Goal: Transaction & Acquisition: Purchase product/service

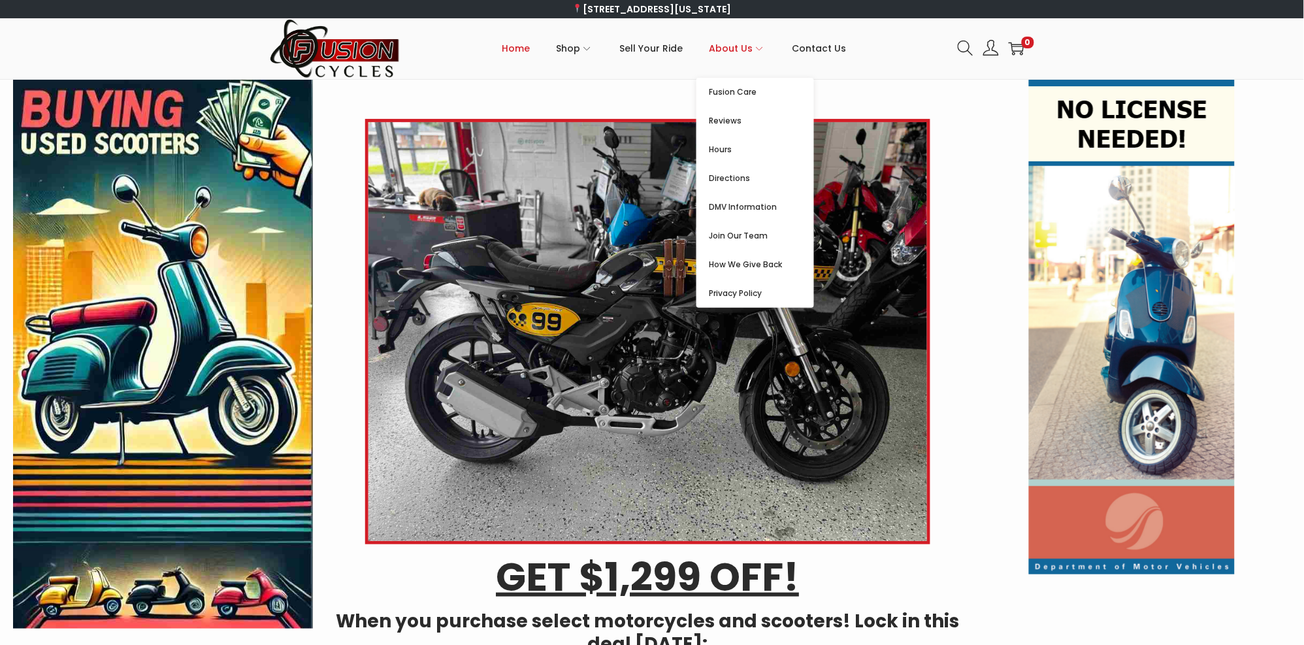
click at [737, 56] on span "About Us" at bounding box center [731, 48] width 44 height 33
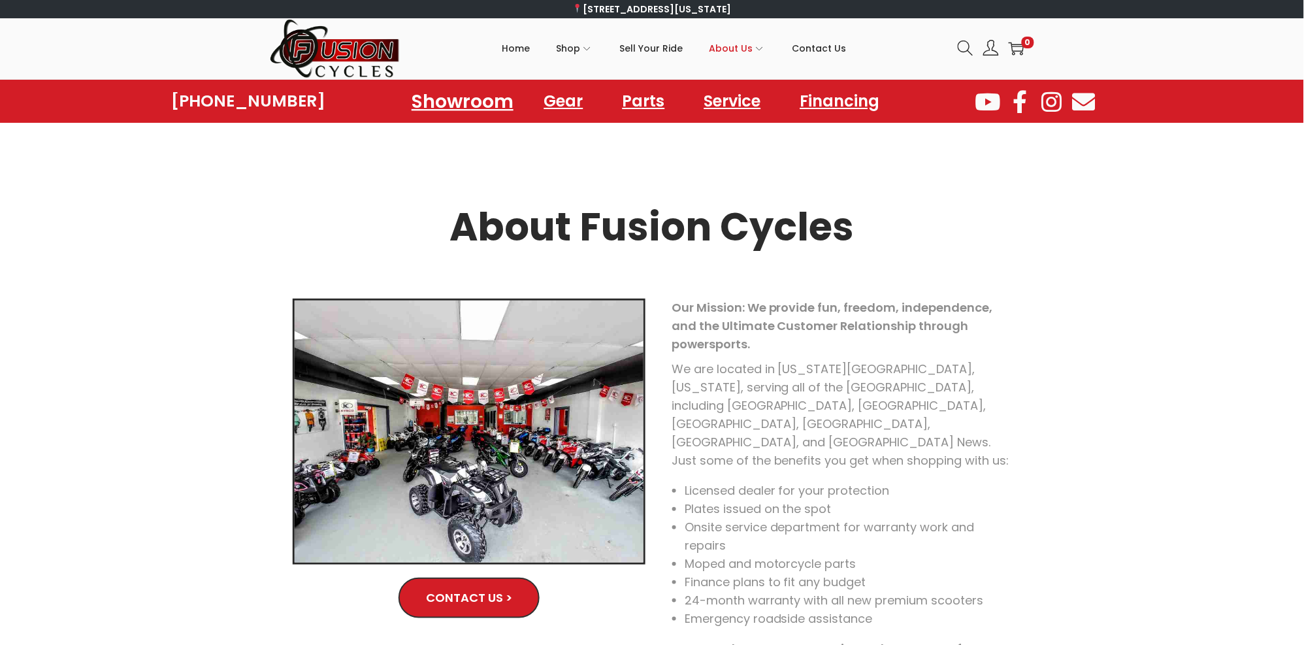
click at [485, 103] on link "Showroom" at bounding box center [462, 101] width 133 height 36
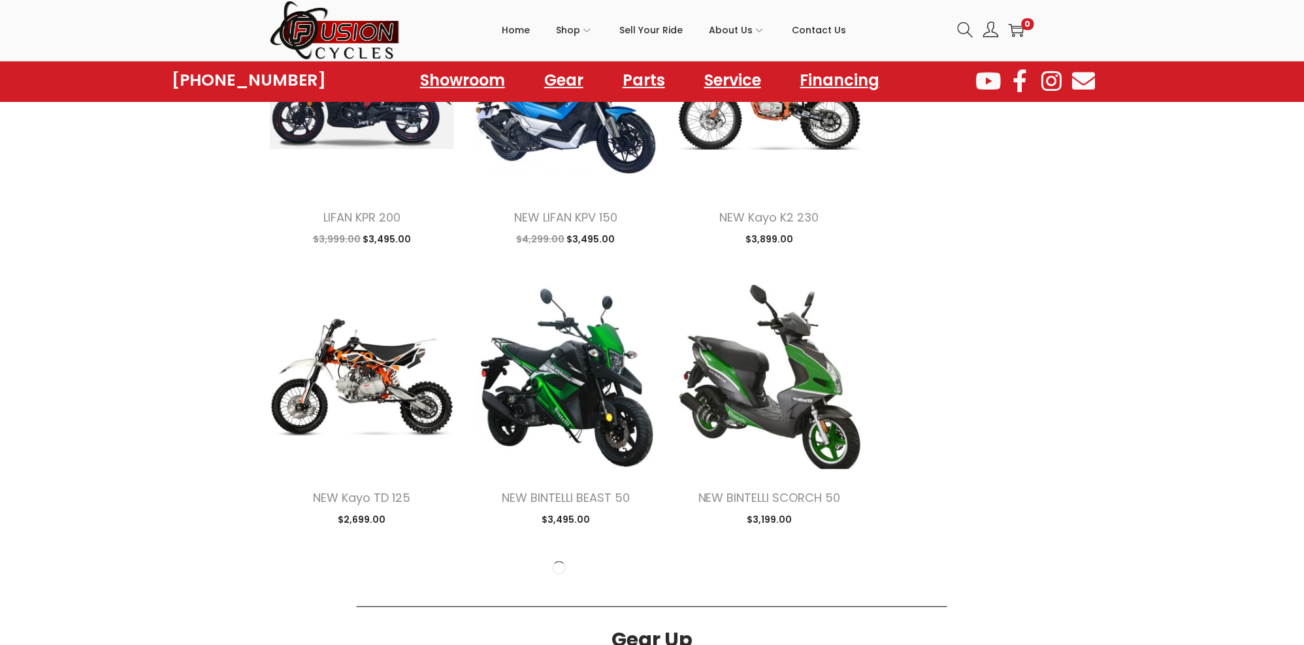
scroll to position [1375, 0]
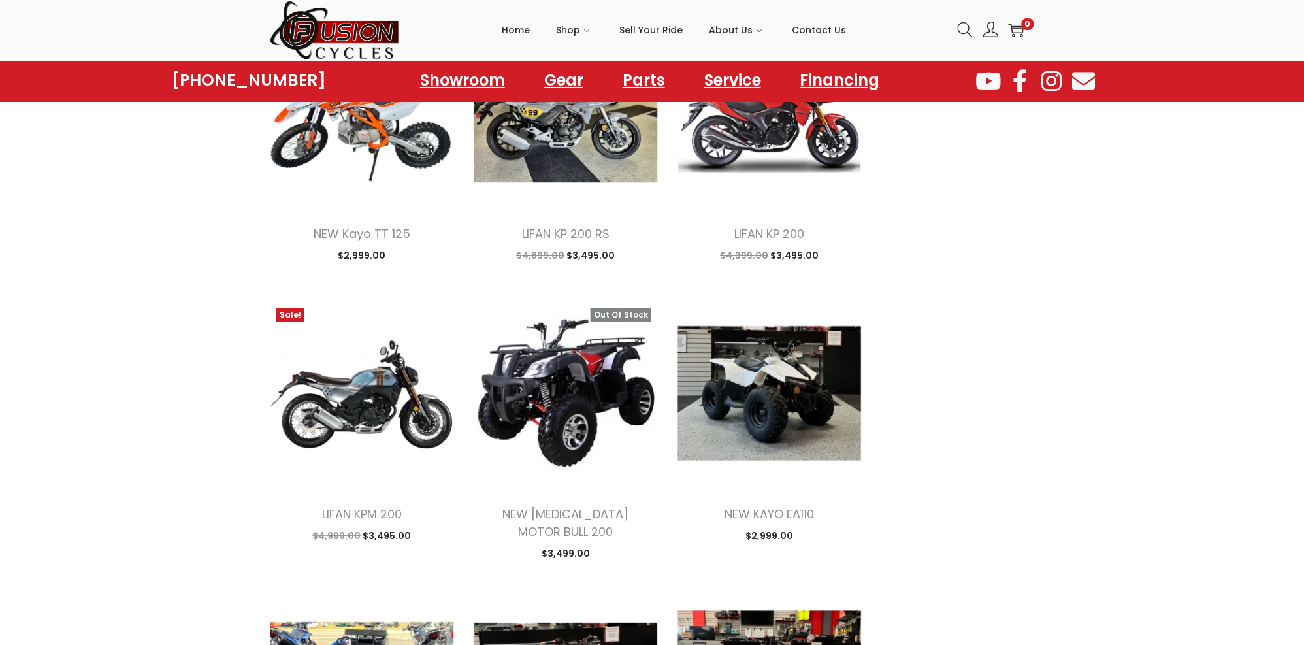
scroll to position [2819, 0]
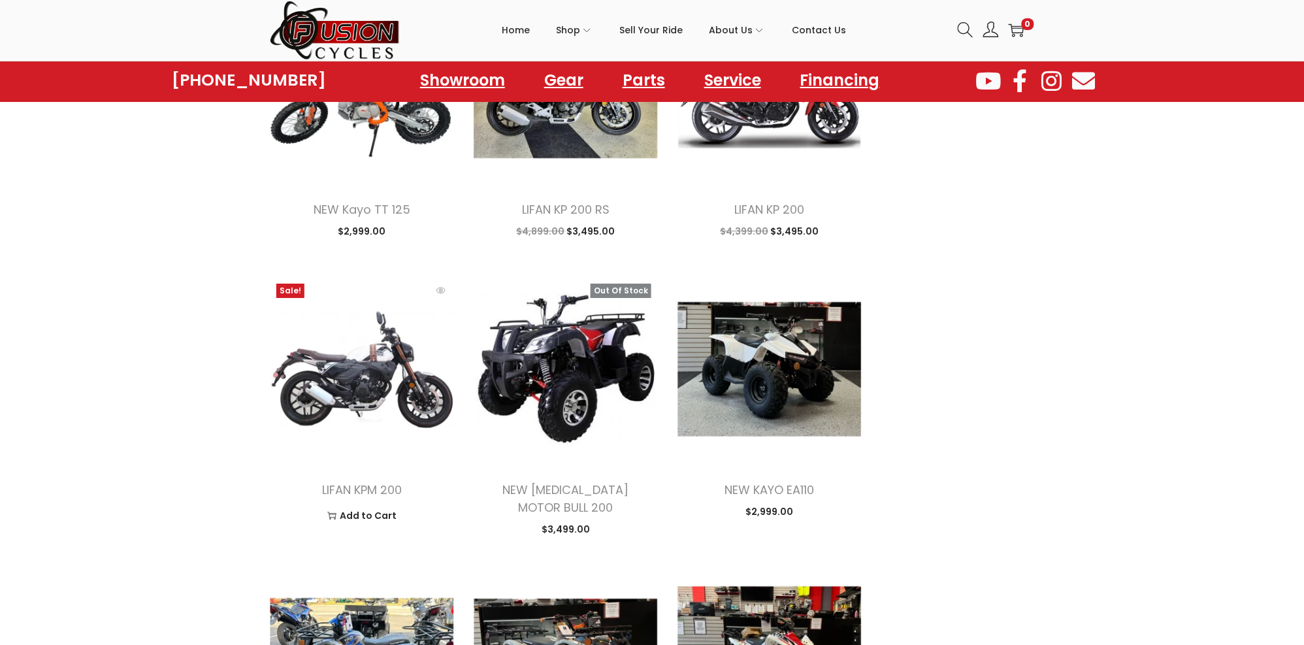
click at [409, 395] on img at bounding box center [362, 369] width 184 height 184
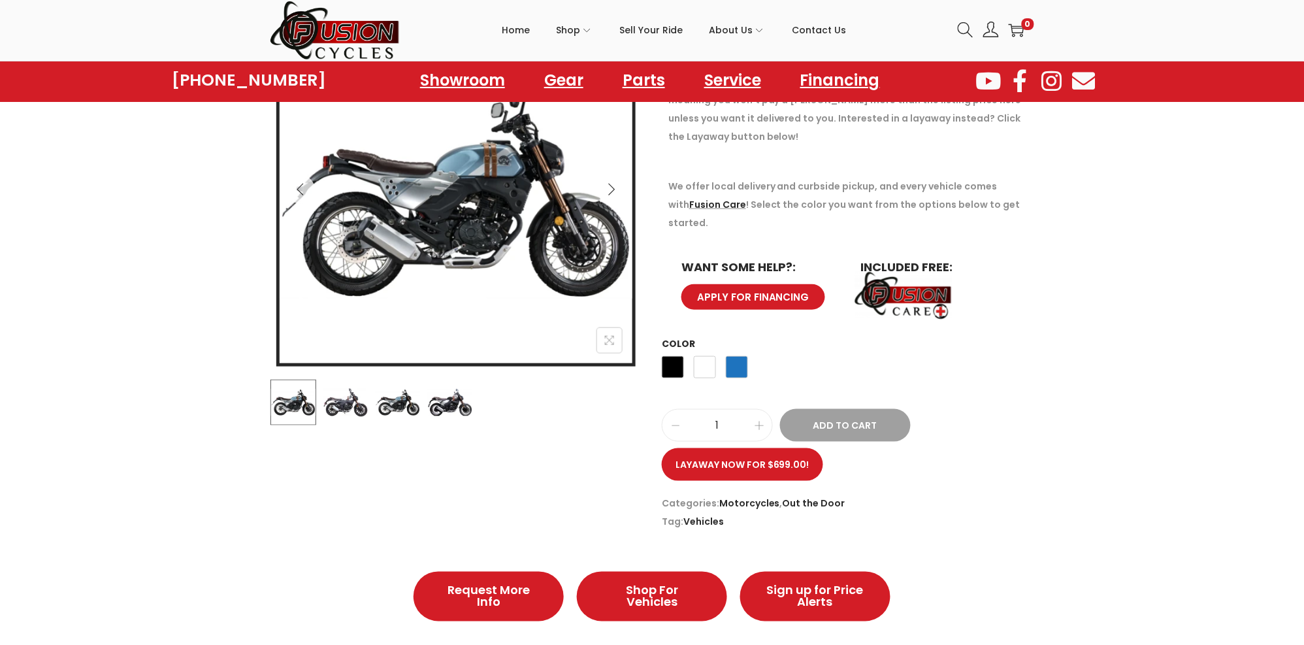
scroll to position [206, 0]
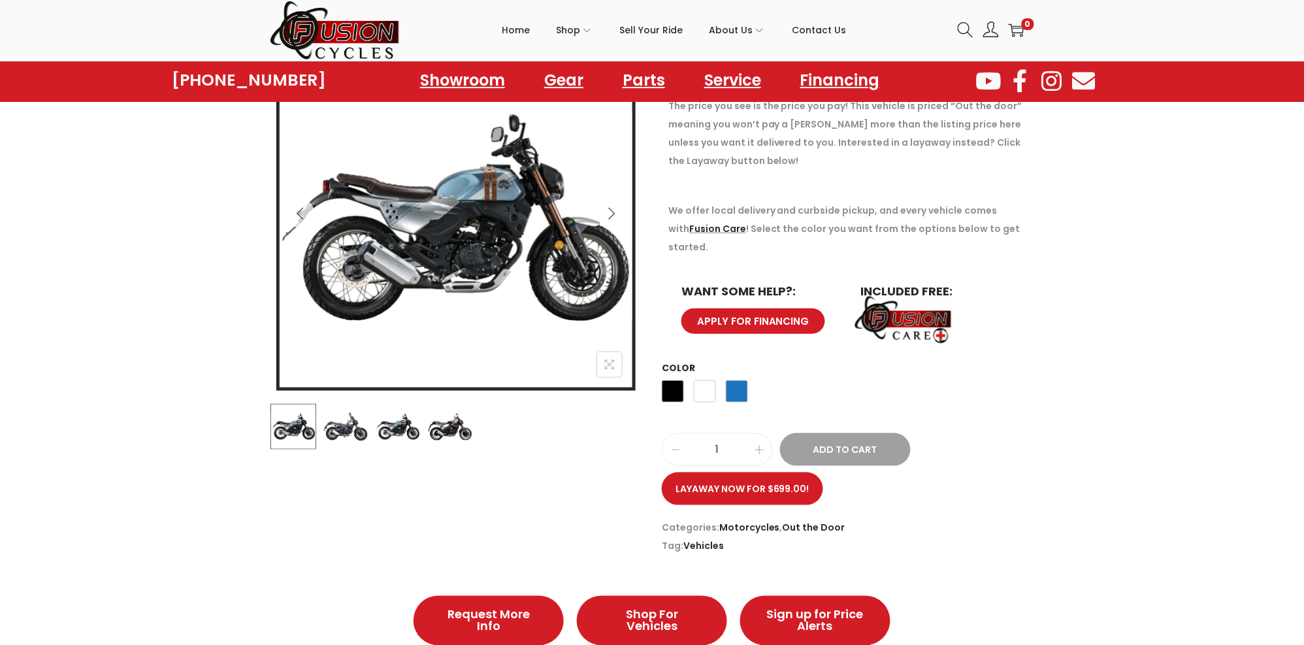
click at [340, 436] on img at bounding box center [346, 427] width 46 height 46
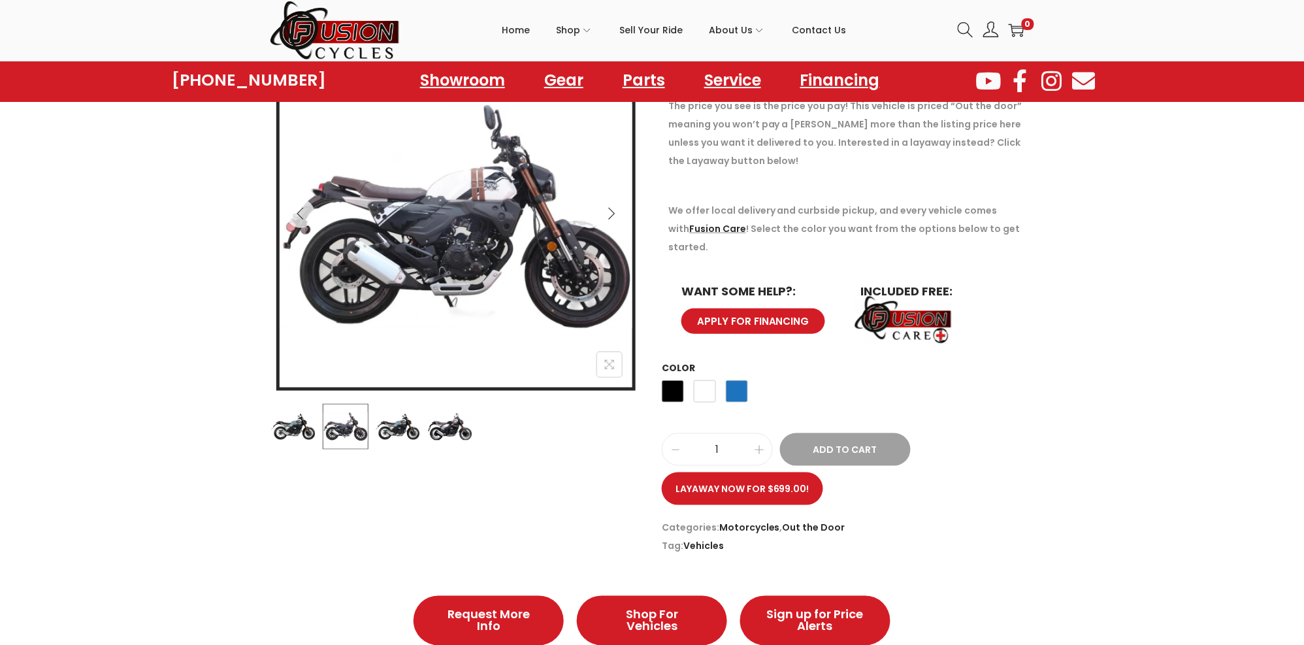
click at [366, 434] on img at bounding box center [346, 427] width 46 height 46
click at [395, 429] on img at bounding box center [398, 427] width 46 height 46
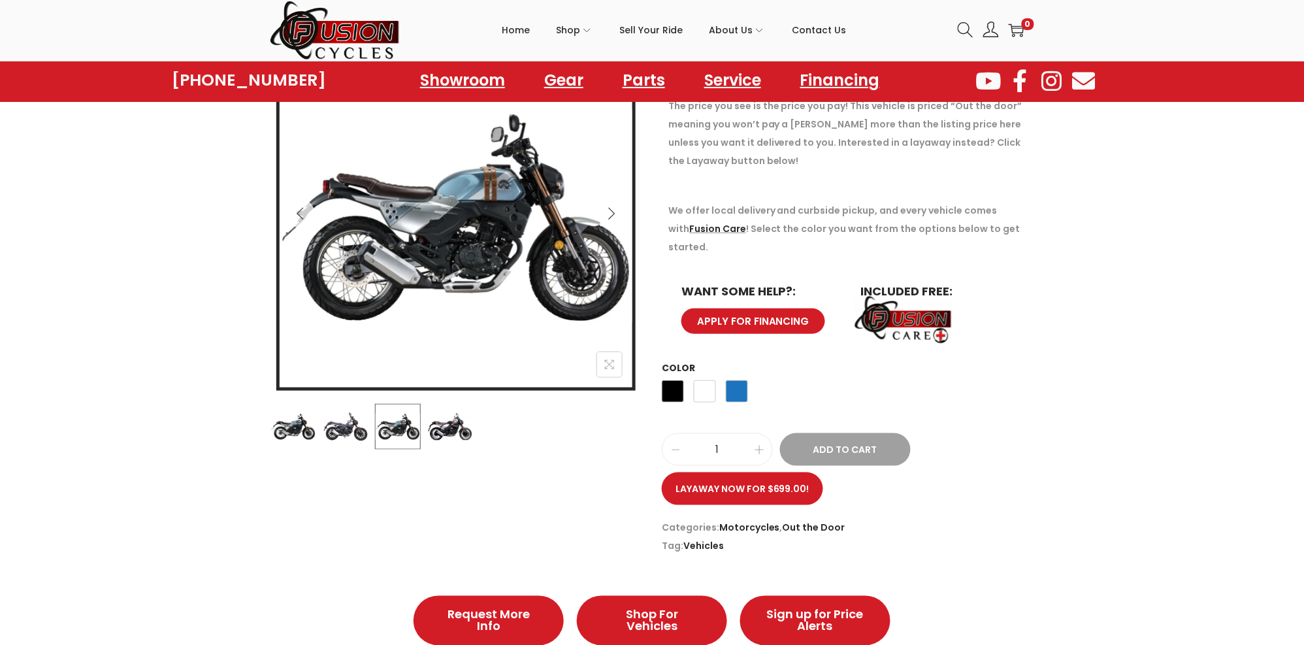
click at [452, 430] on img at bounding box center [450, 427] width 46 height 46
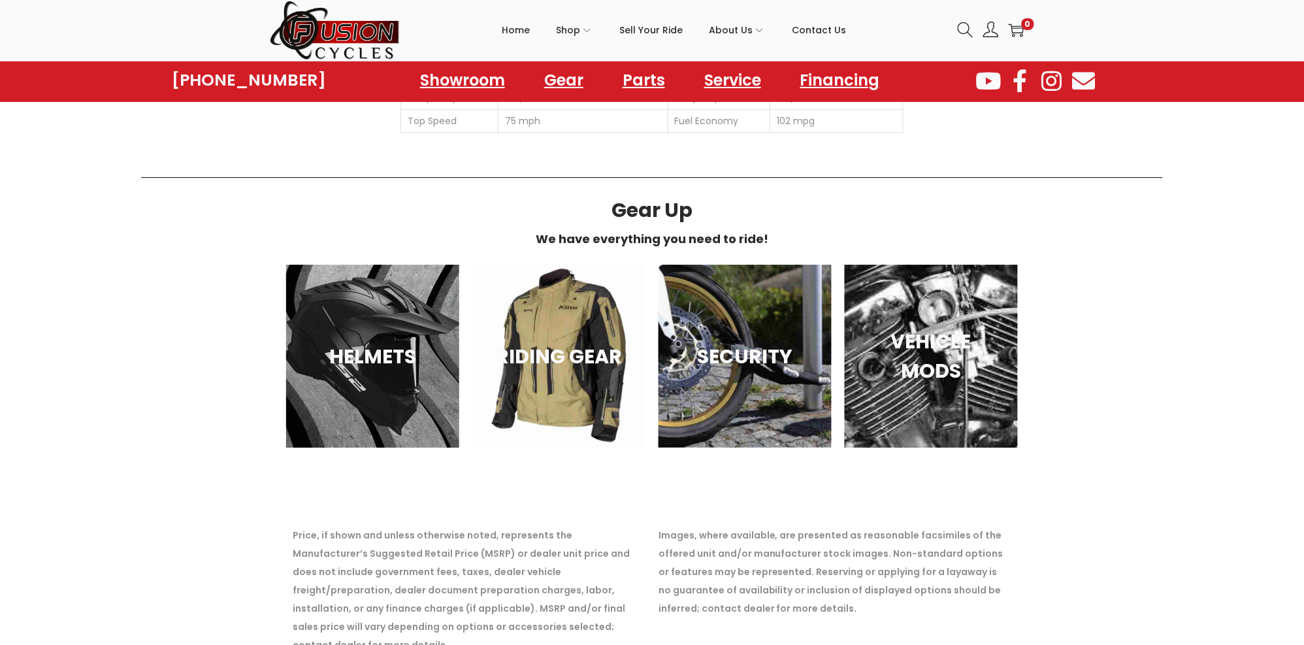
scroll to position [1375, 0]
